Goal: Transaction & Acquisition: Purchase product/service

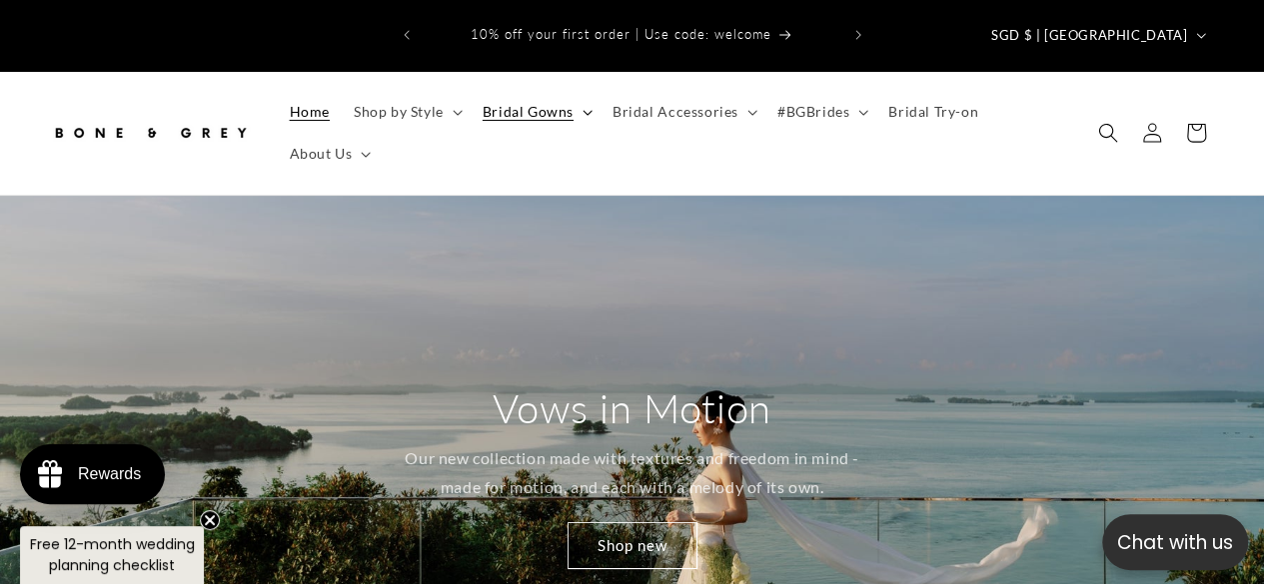
click at [582, 110] on icon at bounding box center [587, 113] width 10 height 6
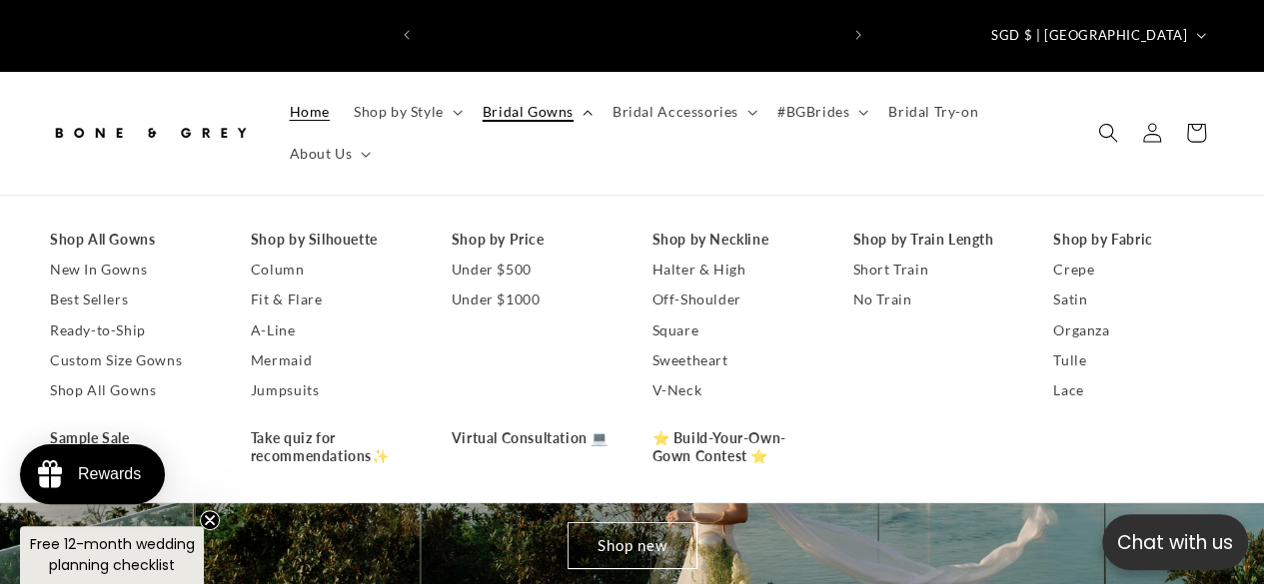
scroll to position [0, 416]
click at [116, 316] on link "Ready-to-Ship" at bounding box center [130, 331] width 161 height 30
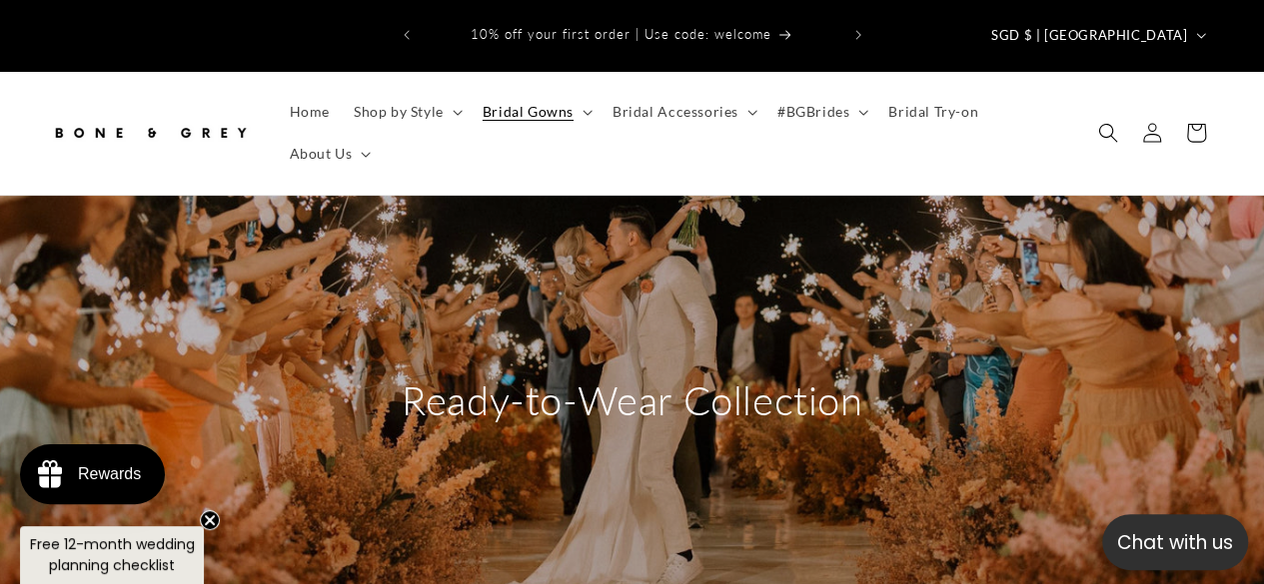
scroll to position [373, 0]
